Goal: Information Seeking & Learning: Learn about a topic

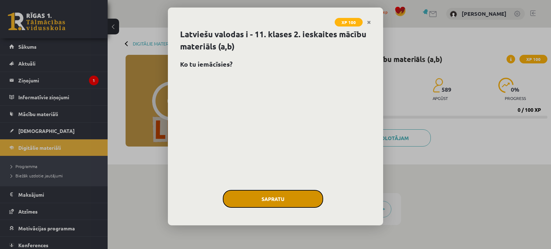
click at [293, 195] on button "Sapratu" at bounding box center [273, 199] width 100 height 18
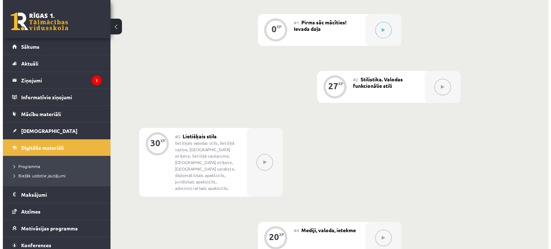
scroll to position [108, 0]
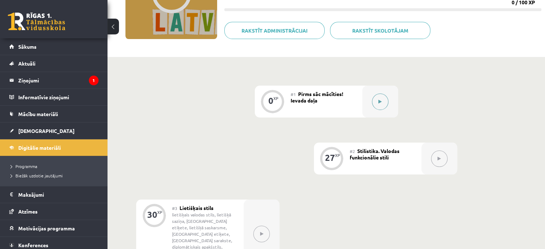
click at [379, 103] on icon at bounding box center [380, 102] width 3 height 4
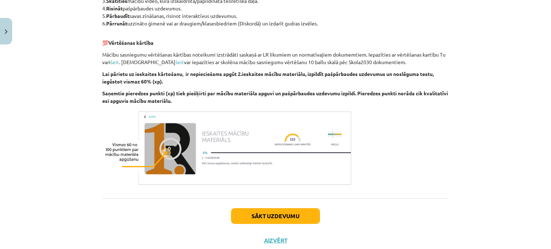
scroll to position [416, 0]
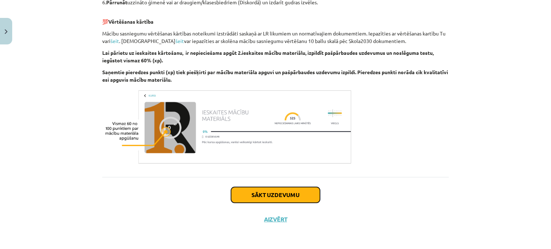
click at [306, 187] on button "Sākt uzdevumu" at bounding box center [275, 195] width 89 height 16
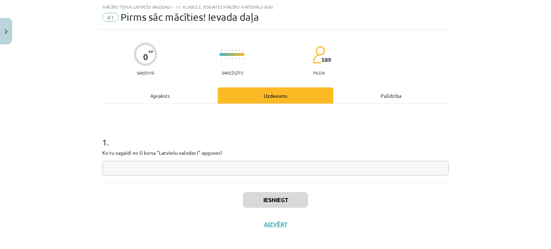
click at [282, 171] on input "text" at bounding box center [275, 168] width 346 height 15
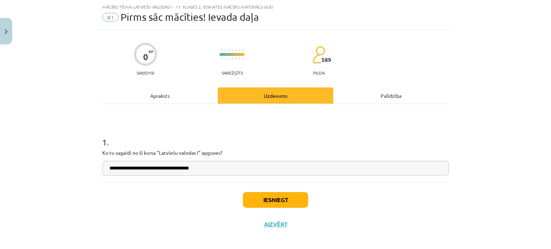
type input "**********"
click at [284, 202] on button "Iesniegt" at bounding box center [275, 200] width 65 height 16
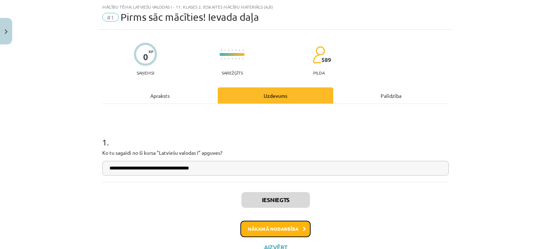
click at [284, 228] on button "Nākamā nodarbība" at bounding box center [275, 229] width 70 height 16
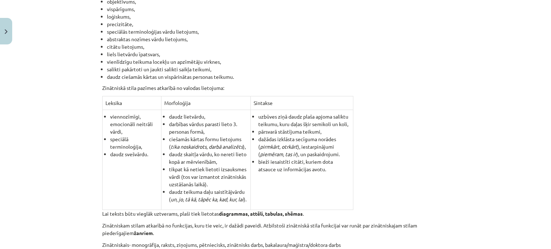
scroll to position [448, 0]
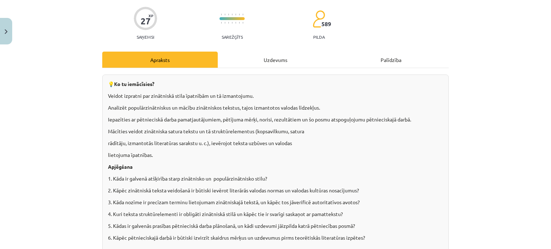
click at [274, 56] on div "Uzdevums" at bounding box center [275, 60] width 115 height 16
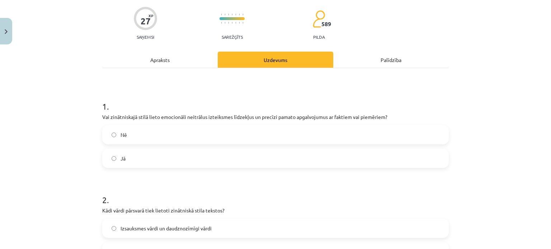
scroll to position [18, 0]
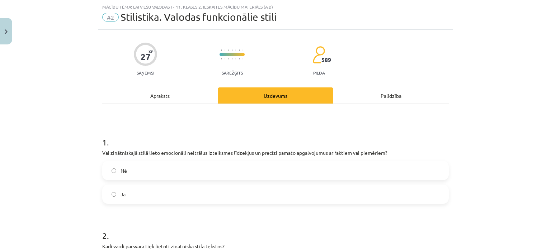
click at [166, 99] on div "Apraksts" at bounding box center [159, 95] width 115 height 16
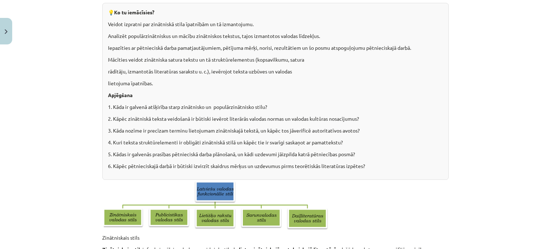
scroll to position [90, 0]
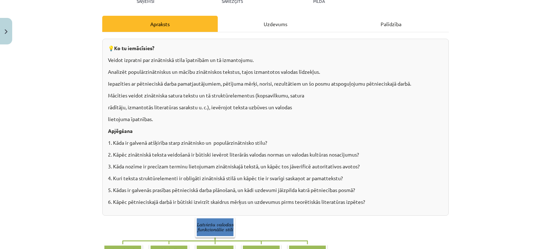
click at [272, 23] on div "Uzdevums" at bounding box center [275, 24] width 115 height 16
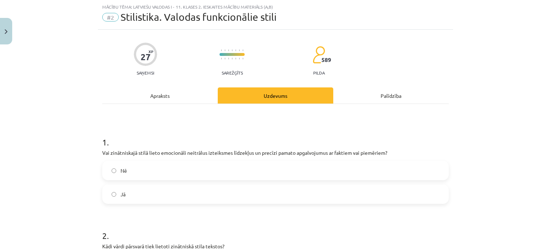
click at [117, 194] on label "Jā" at bounding box center [275, 194] width 345 height 18
click at [158, 97] on div "Apraksts" at bounding box center [159, 95] width 115 height 16
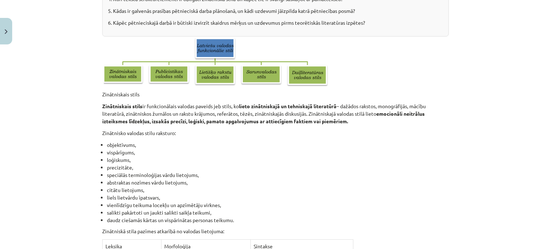
scroll to position [233, 0]
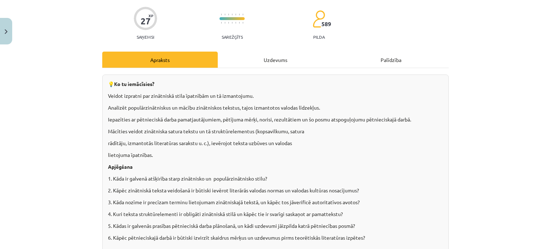
click at [269, 62] on div "Uzdevums" at bounding box center [275, 60] width 115 height 16
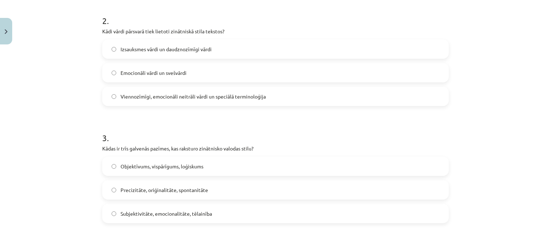
click at [189, 158] on label "Objektīvums, vispārīgums, loģiskums" at bounding box center [275, 166] width 345 height 18
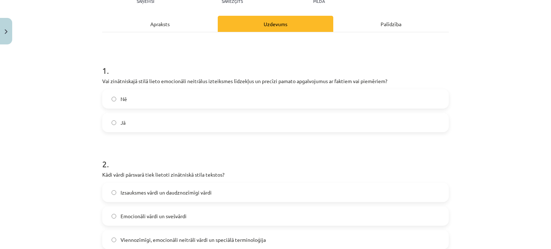
click at [169, 26] on div "Apraksts" at bounding box center [159, 24] width 115 height 16
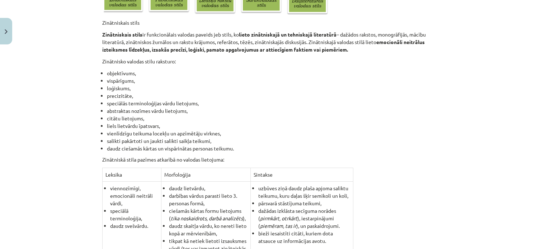
scroll to position [305, 0]
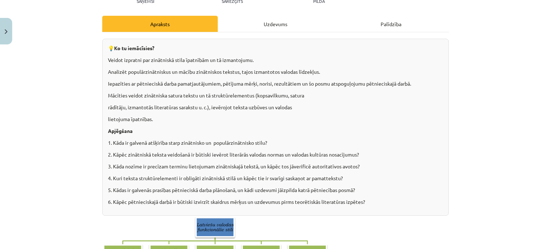
click at [275, 24] on div "Uzdevums" at bounding box center [275, 24] width 115 height 16
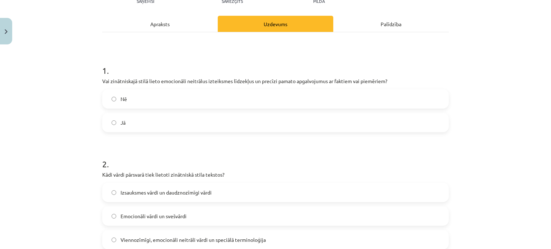
scroll to position [125, 0]
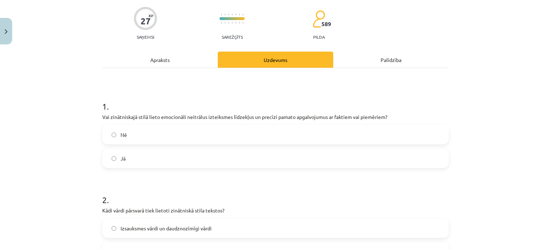
click at [167, 61] on div "Apraksts" at bounding box center [159, 60] width 115 height 16
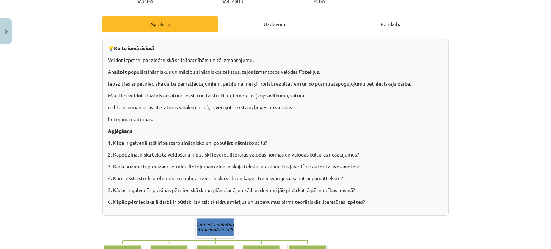
scroll to position [54, 0]
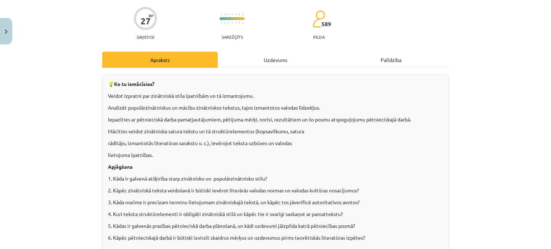
click at [267, 62] on div "Uzdevums" at bounding box center [275, 60] width 115 height 16
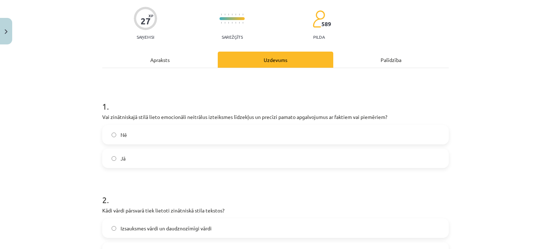
scroll to position [18, 0]
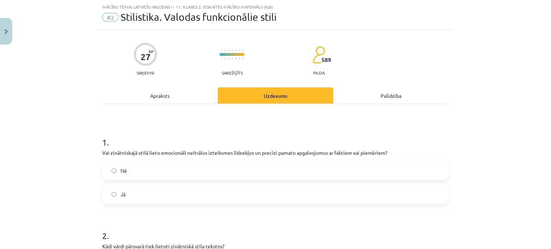
click at [157, 90] on div "Apraksts" at bounding box center [159, 95] width 115 height 16
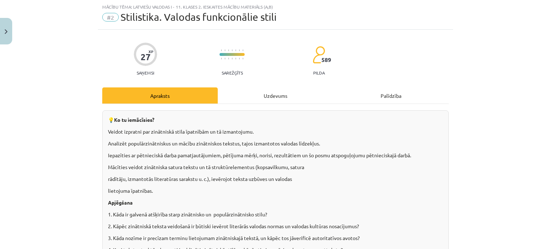
click at [268, 98] on div "Uzdevums" at bounding box center [275, 95] width 115 height 16
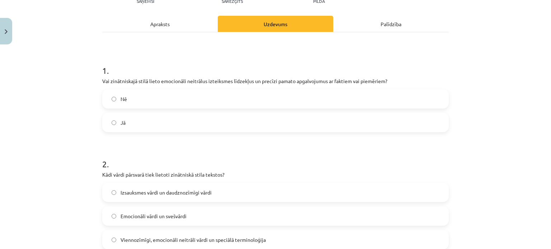
scroll to position [125, 0]
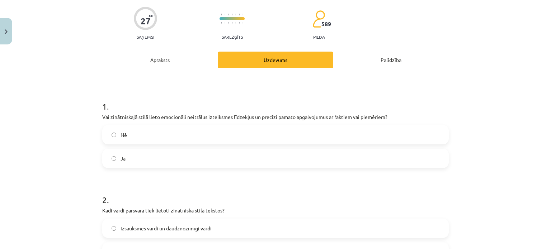
click at [153, 58] on div "Apraksts" at bounding box center [159, 60] width 115 height 16
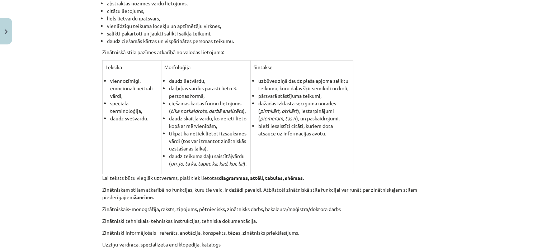
scroll to position [484, 0]
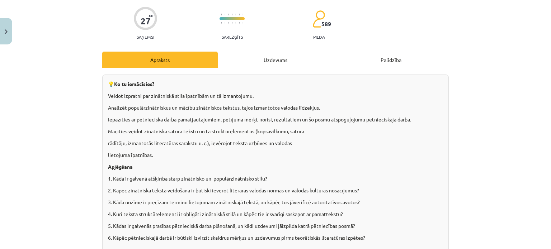
click at [270, 65] on div "Uzdevums" at bounding box center [275, 60] width 115 height 16
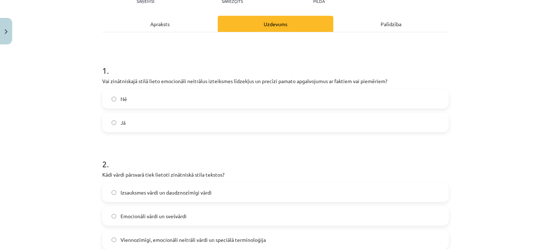
scroll to position [125, 0]
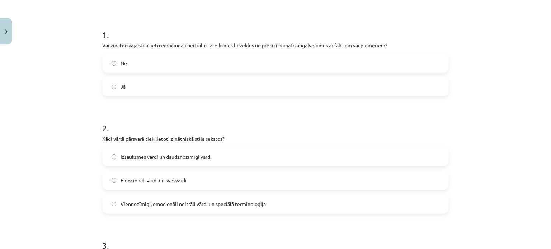
click at [202, 139] on p "Kādi vārdi pārsvarā tiek lietoti zinātniskā stila tekstos?" at bounding box center [275, 139] width 346 height 8
click at [203, 137] on p "Kādi vārdi pārsvarā tiek lietoti zinātniskā stila tekstos?" at bounding box center [275, 139] width 346 height 8
click at [204, 137] on p "Kādi vārdi pārsvarā tiek lietoti zinātniskā stila tekstos?" at bounding box center [275, 139] width 346 height 8
click at [204, 136] on p "Kādi vārdi pārsvarā tiek lietoti zinātniskā stila tekstos?" at bounding box center [275, 139] width 346 height 8
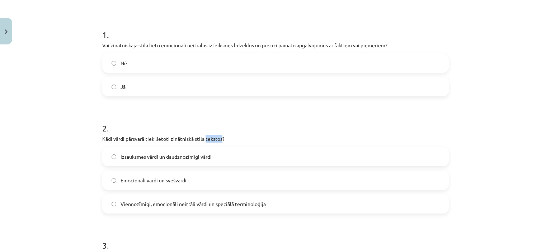
click at [205, 136] on p "Kādi vārdi pārsvarā tiek lietoti zinātniskā stila tekstos?" at bounding box center [275, 139] width 346 height 8
drag, startPoint x: 208, startPoint y: 145, endPoint x: 182, endPoint y: 137, distance: 26.5
